Goal: Communication & Community: Answer question/provide support

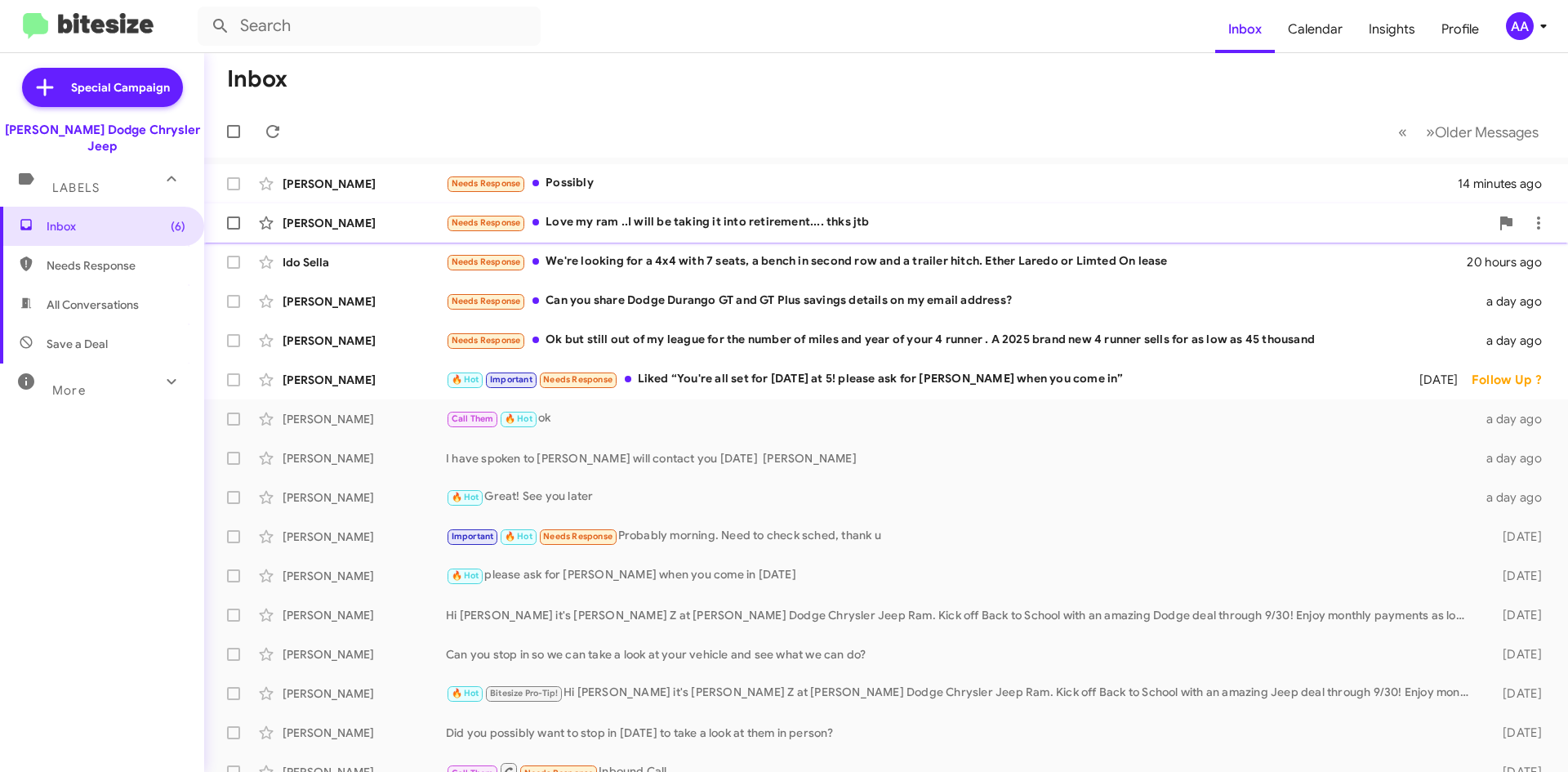
click at [714, 223] on div "Needs Response Love my ram ..I will be taking it into retirement.... thks jtb" at bounding box center [968, 223] width 1044 height 19
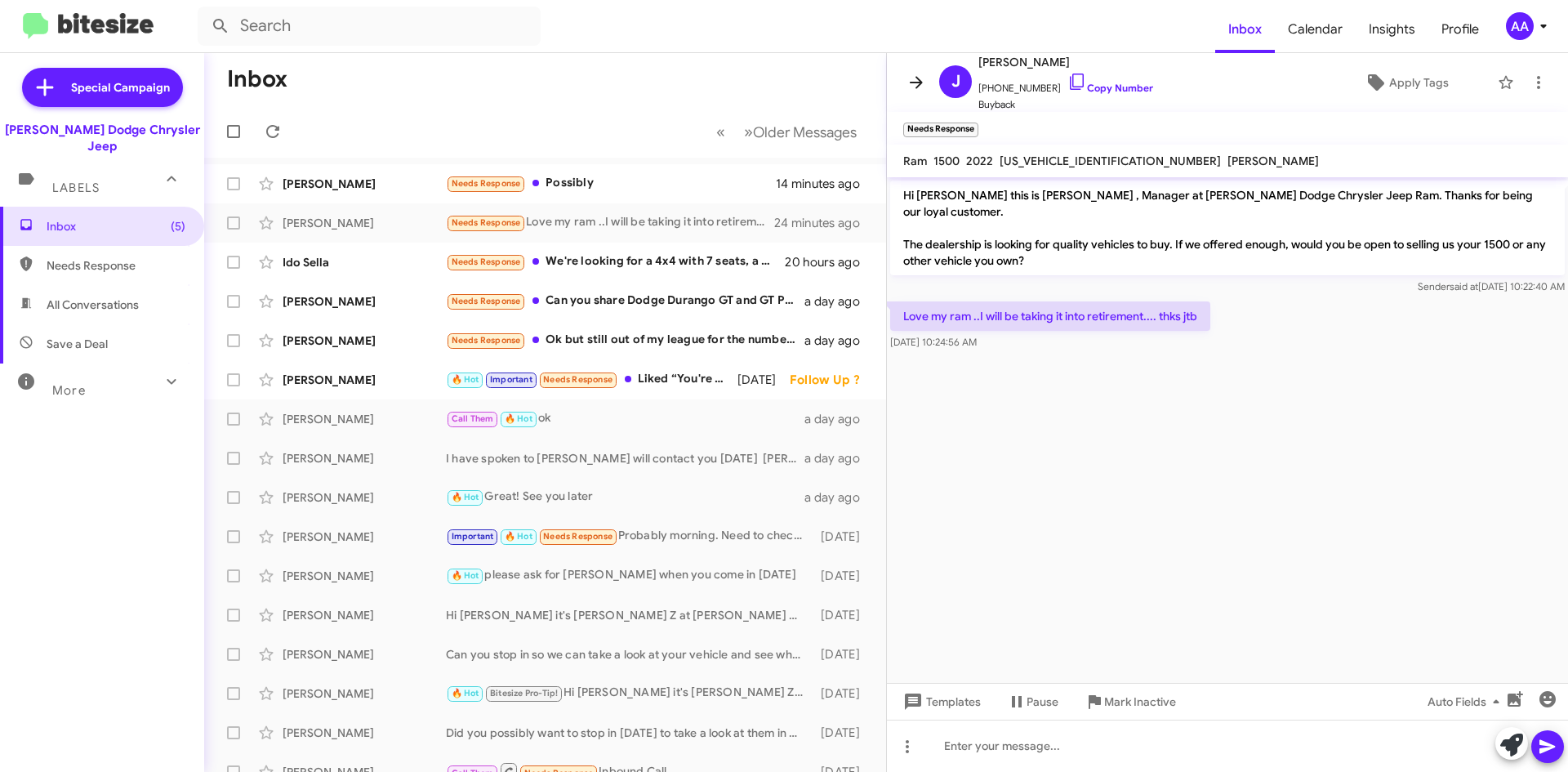
click at [922, 77] on icon at bounding box center [915, 82] width 19 height 19
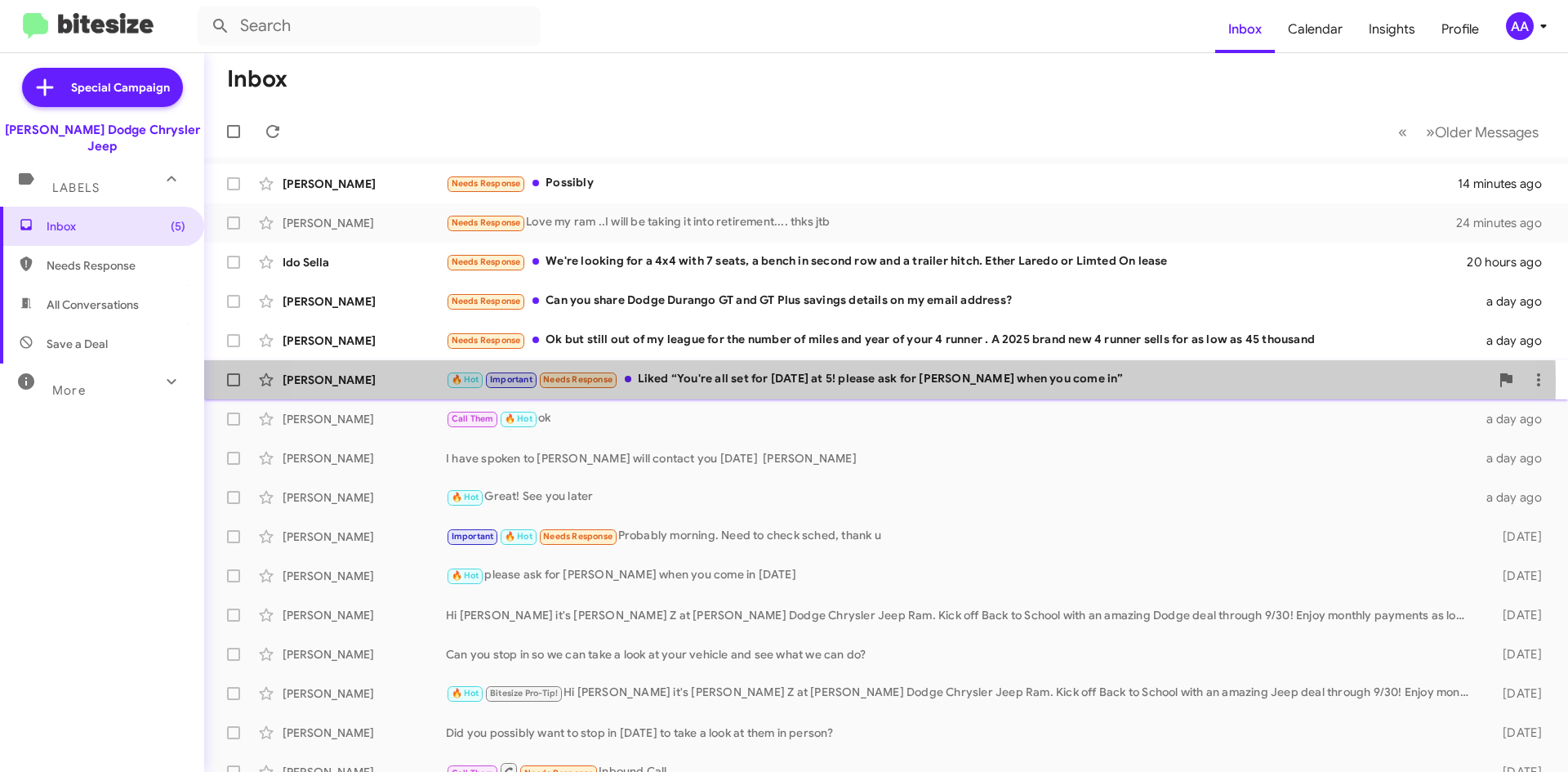
click at [819, 383] on div "🔥 Hot Important Needs Response Liked “You're all set for [DATE] at 5! please as…" at bounding box center [968, 379] width 1044 height 19
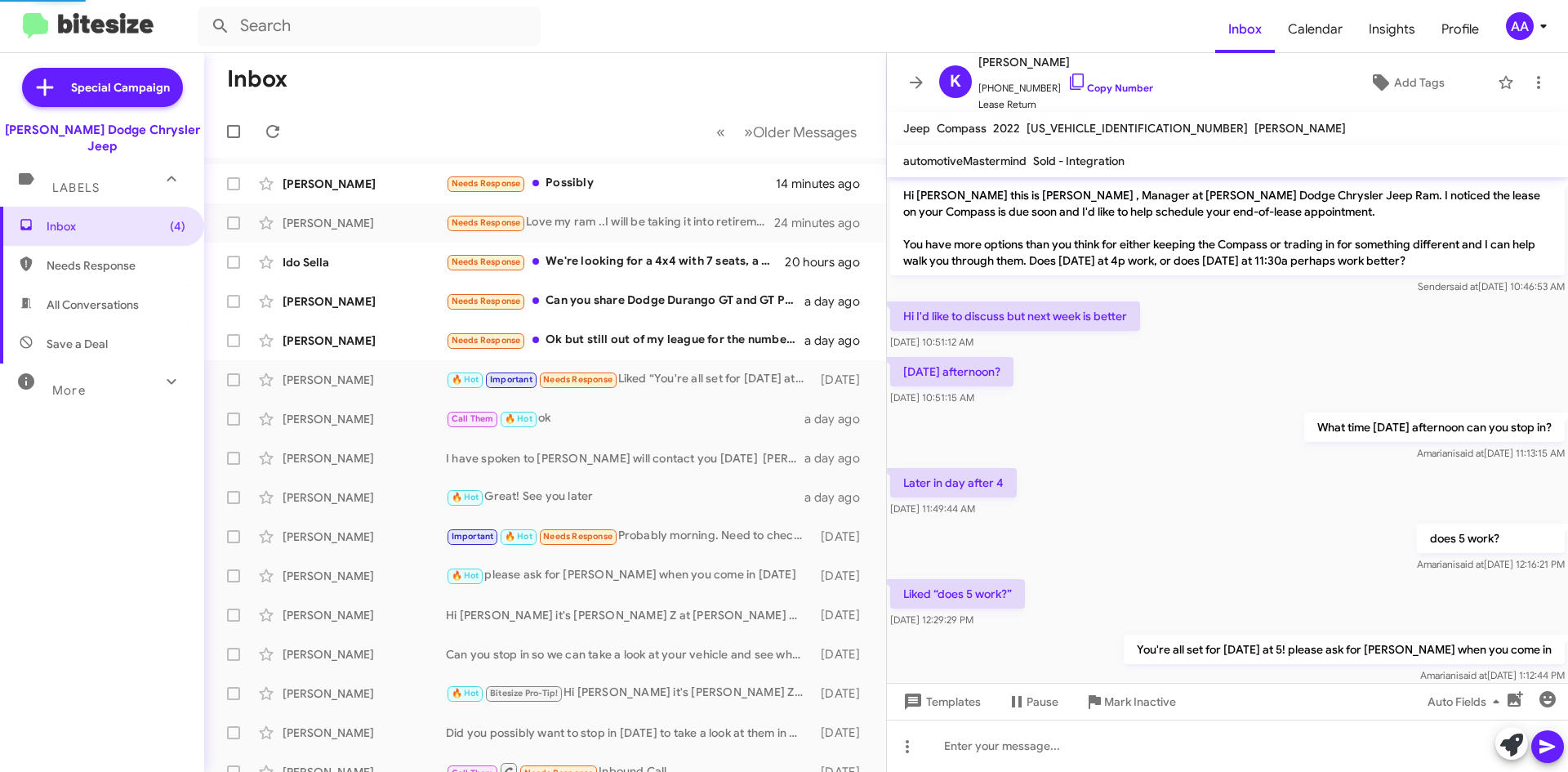
scroll to position [96, 0]
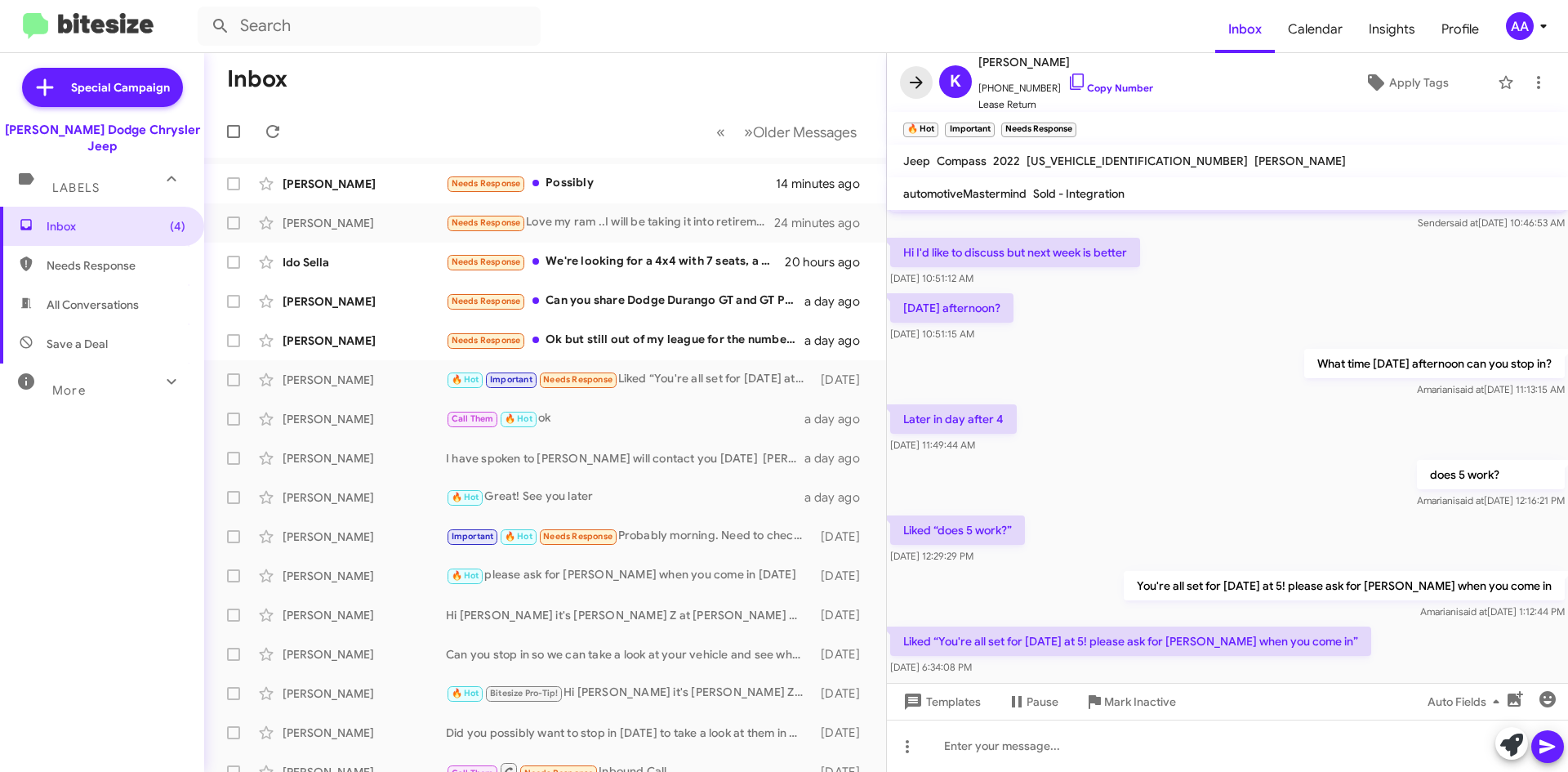
click at [925, 84] on icon at bounding box center [915, 82] width 19 height 19
